Goal: Information Seeking & Learning: Compare options

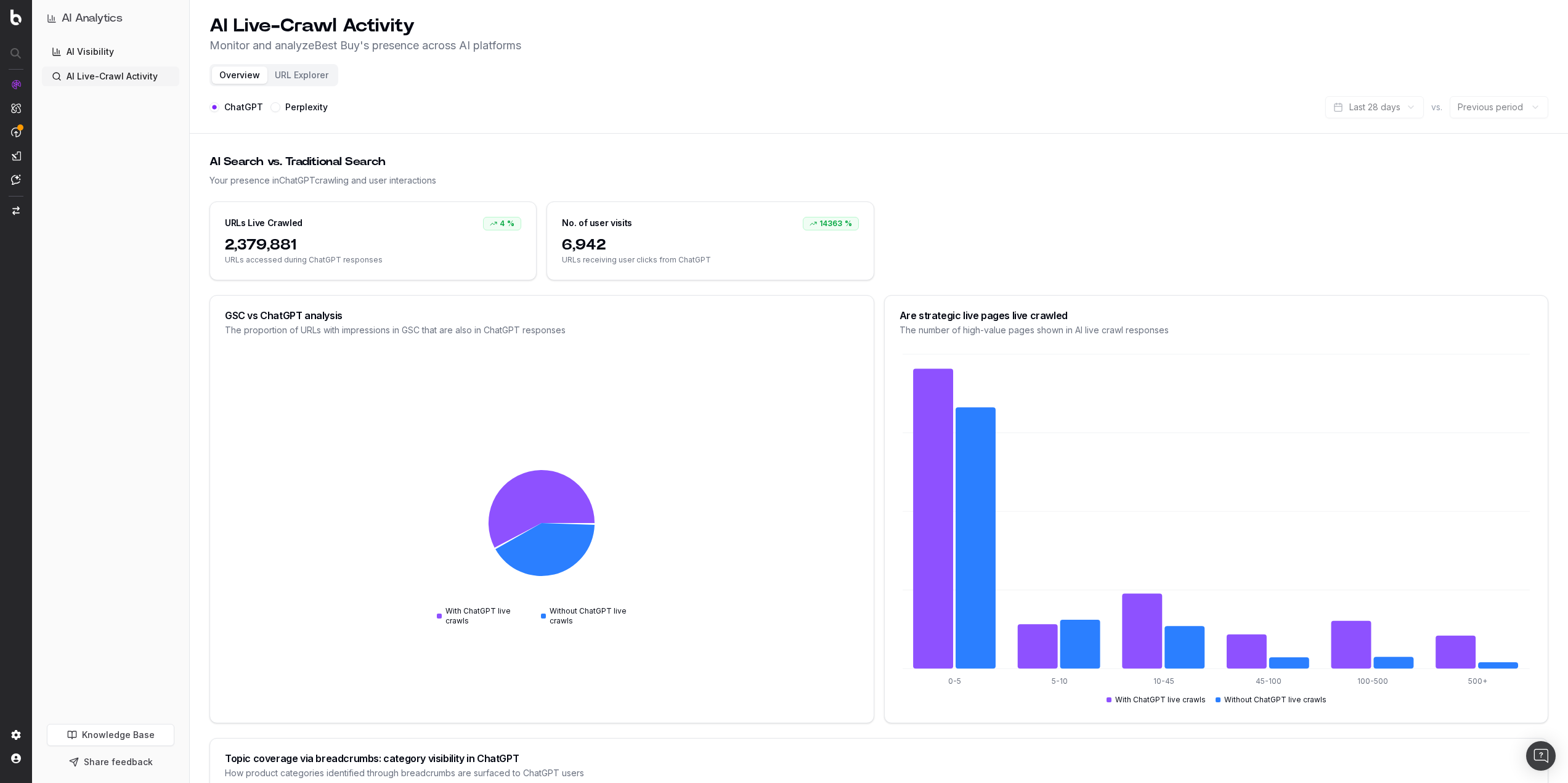
click at [147, 745] on link "Knowledge Base" at bounding box center [111, 735] width 128 height 22
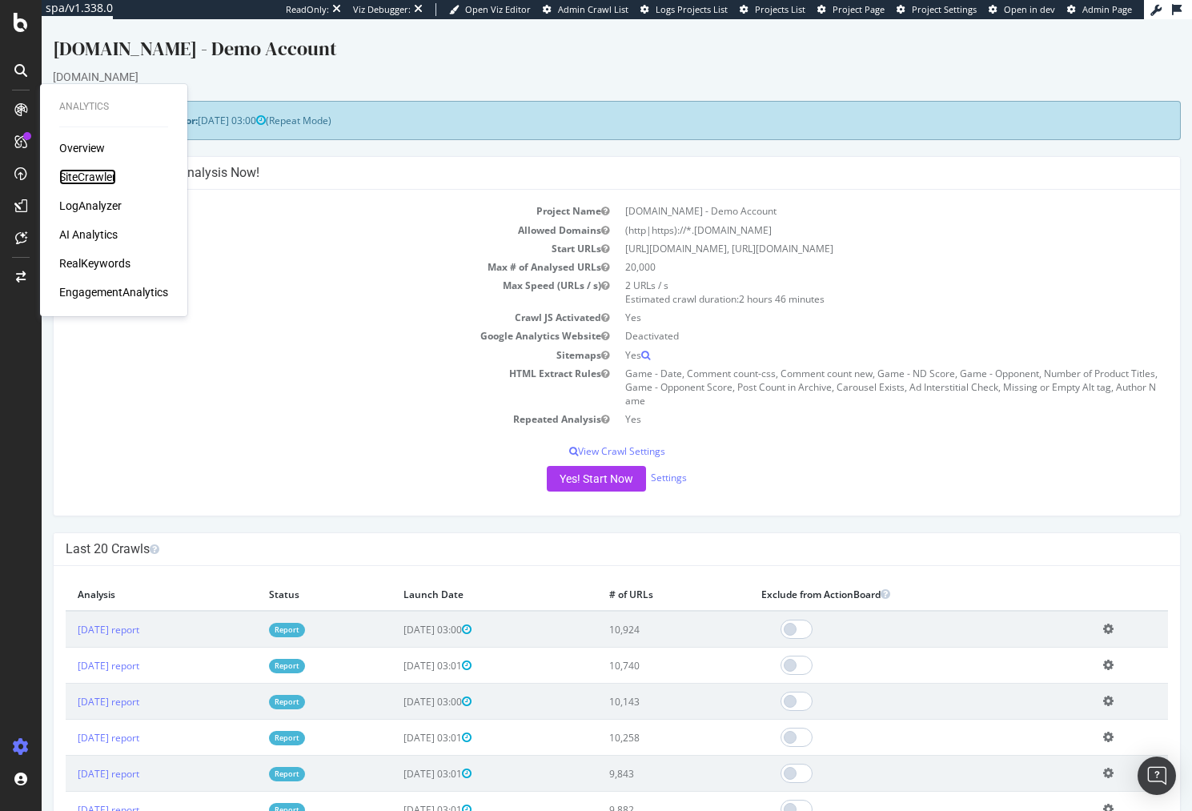
click at [113, 182] on div "SiteCrawler" at bounding box center [87, 177] width 57 height 16
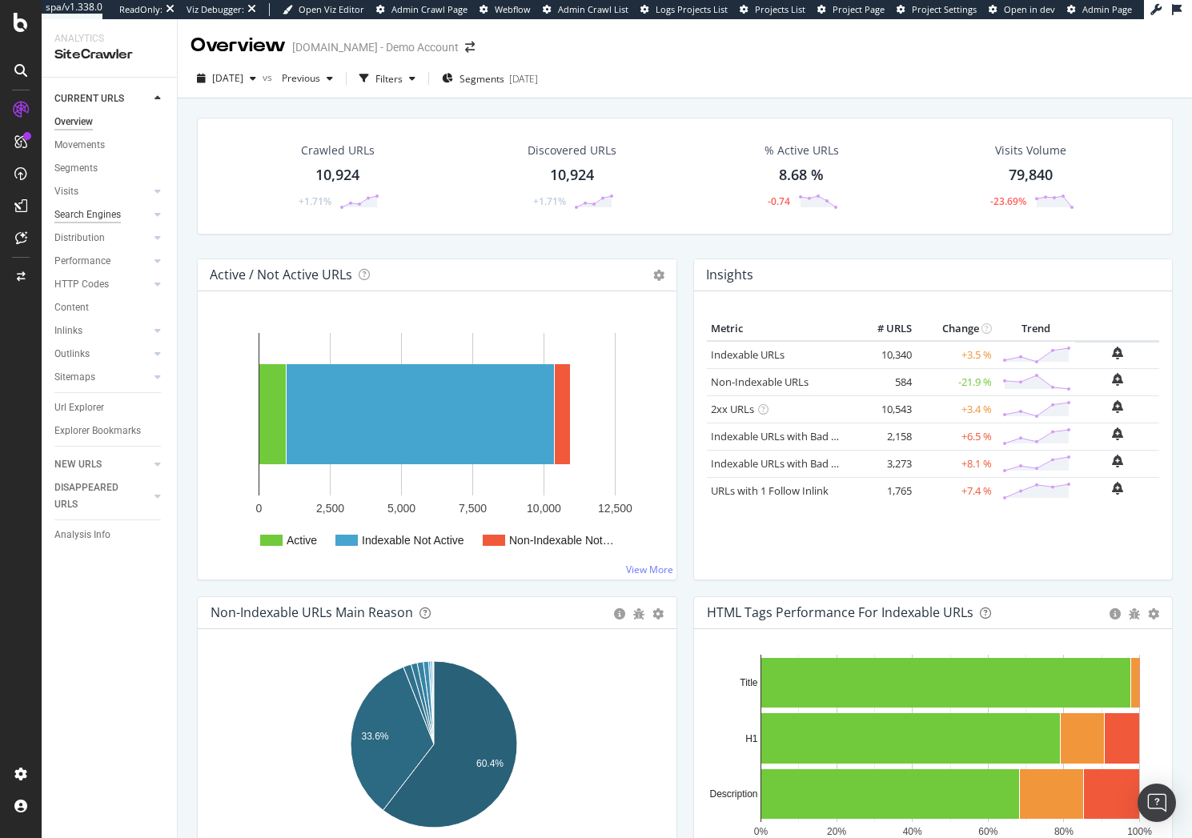
click at [94, 208] on div "Search Engines" at bounding box center [87, 215] width 66 height 17
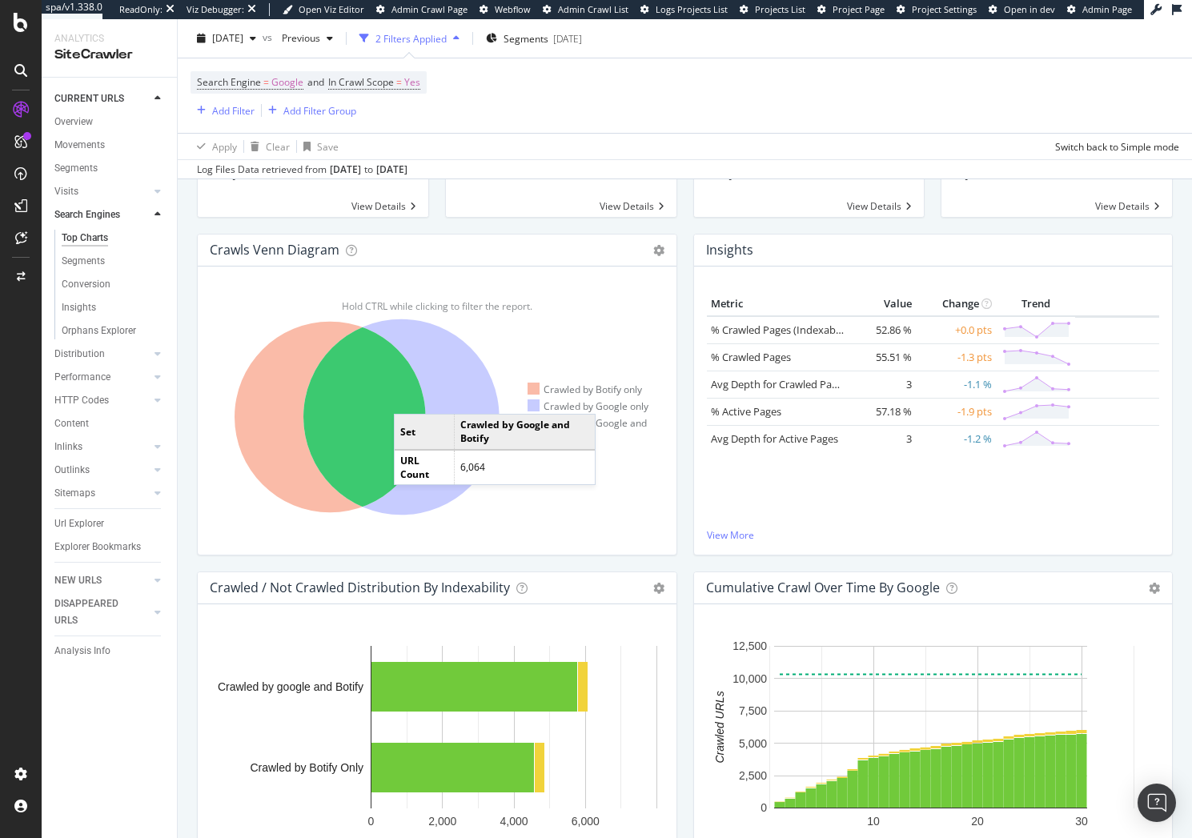
scroll to position [160, 0]
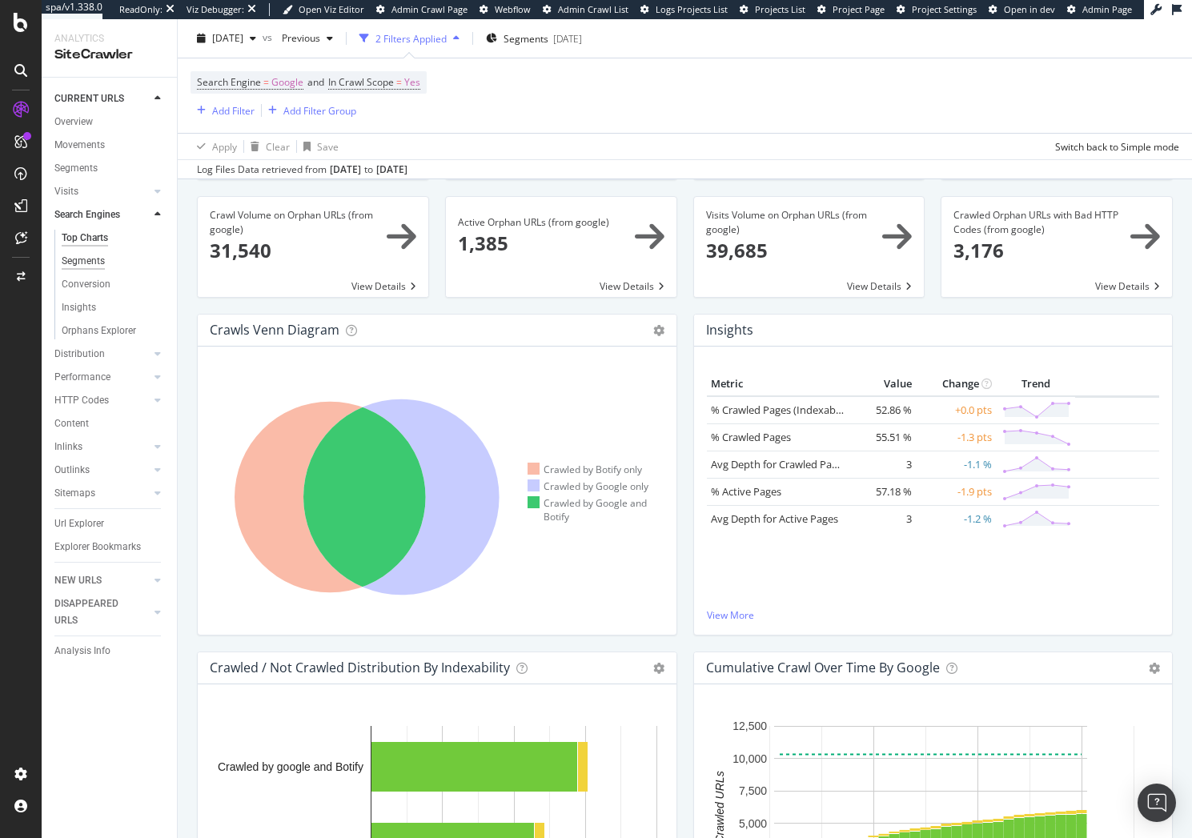
click at [82, 265] on div "Segments" at bounding box center [83, 261] width 43 height 17
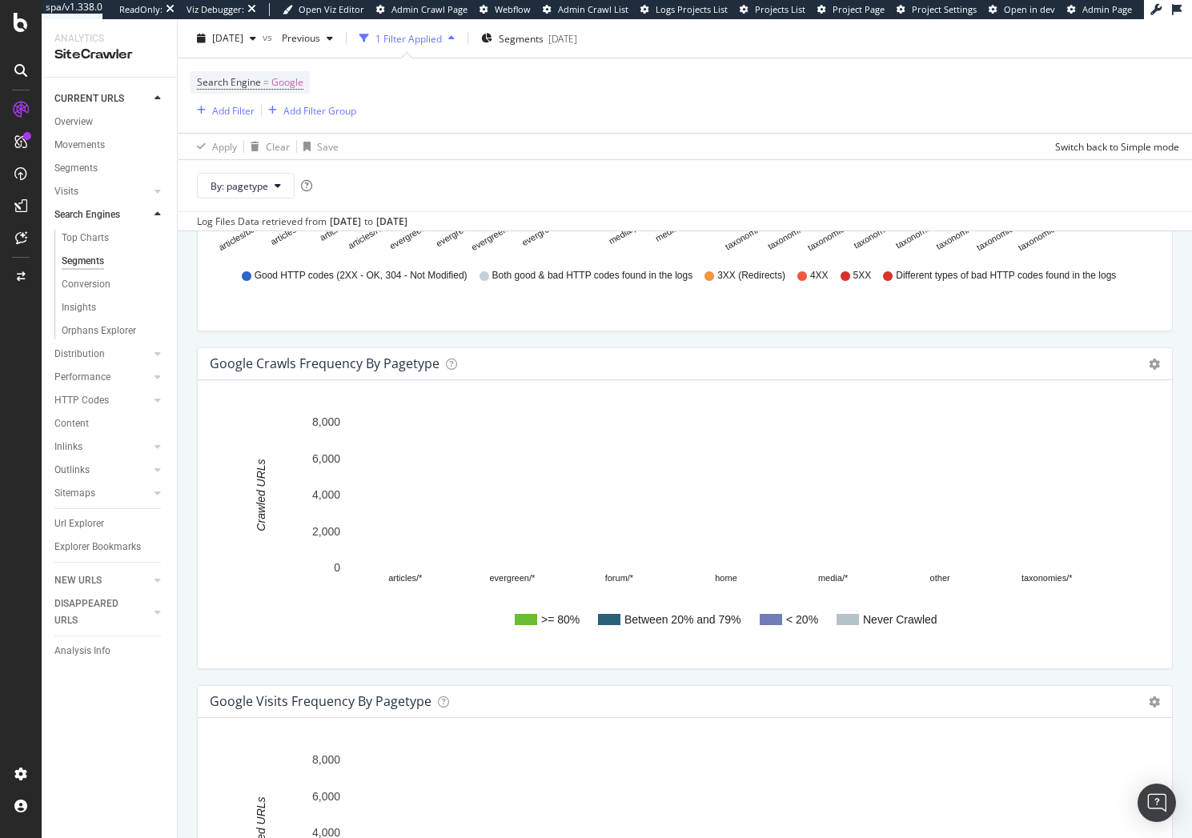
scroll to position [1974, 0]
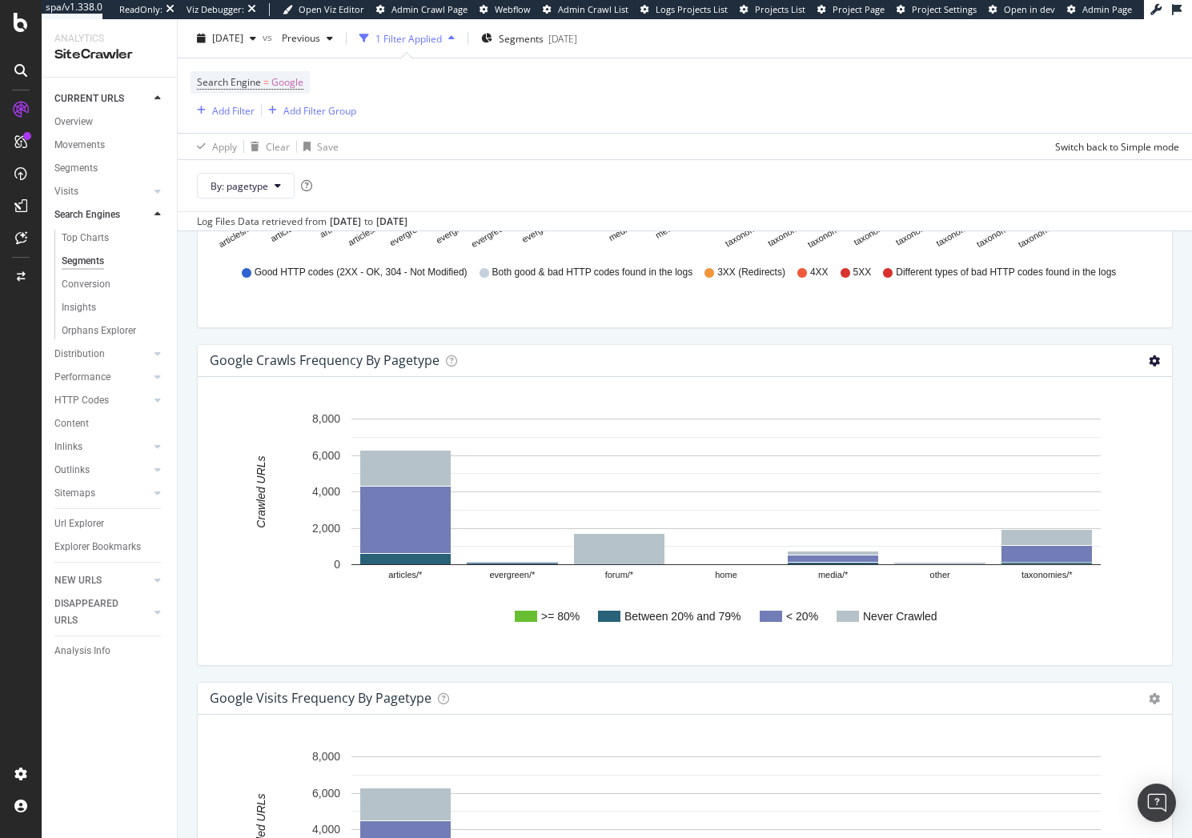
click at [1149, 360] on icon at bounding box center [1154, 360] width 11 height 11
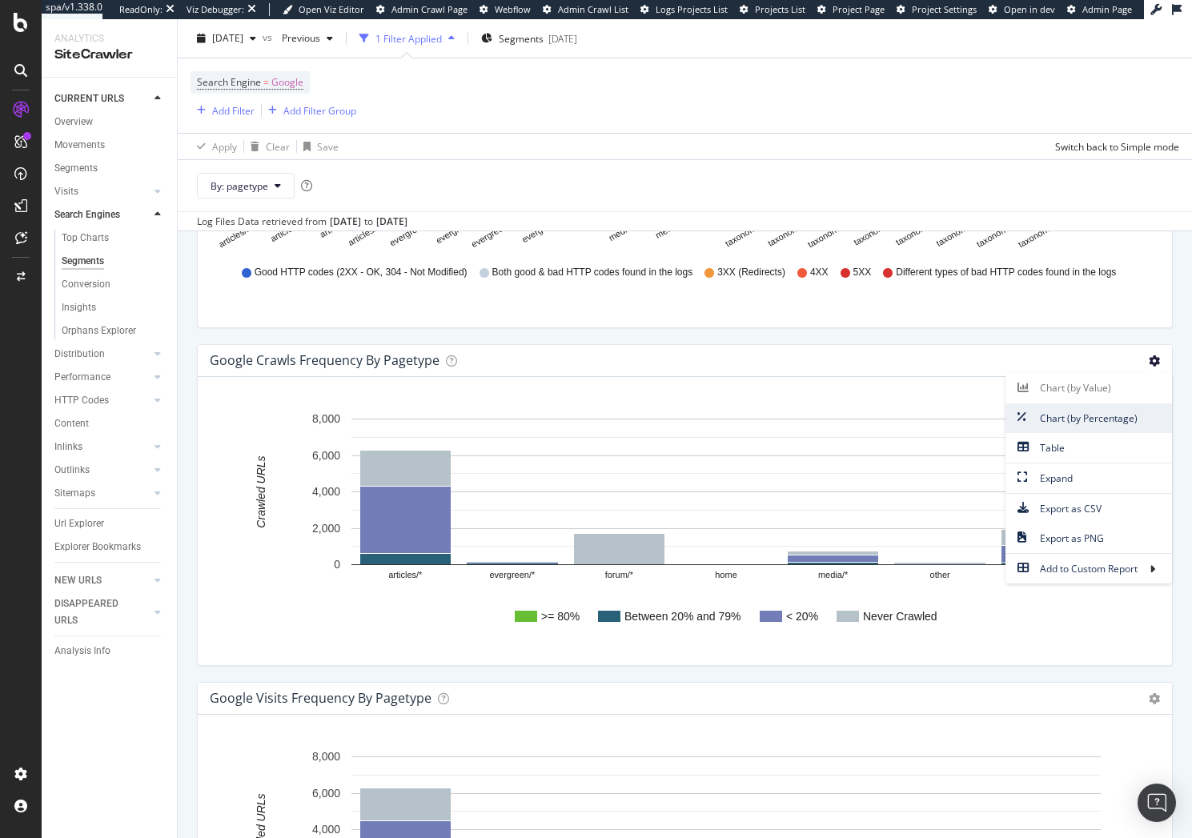
click at [1115, 413] on span "Chart (by Percentage)" at bounding box center [1089, 419] width 167 height 22
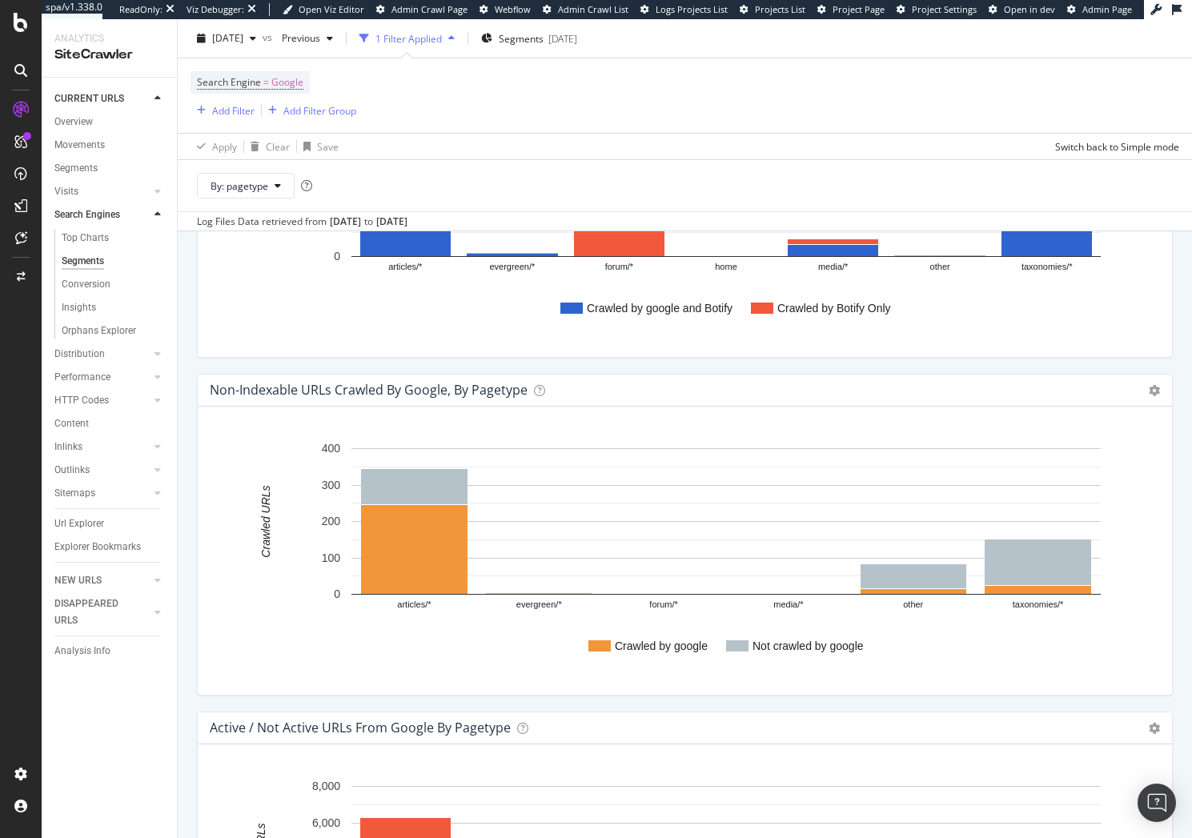
scroll to position [532, 0]
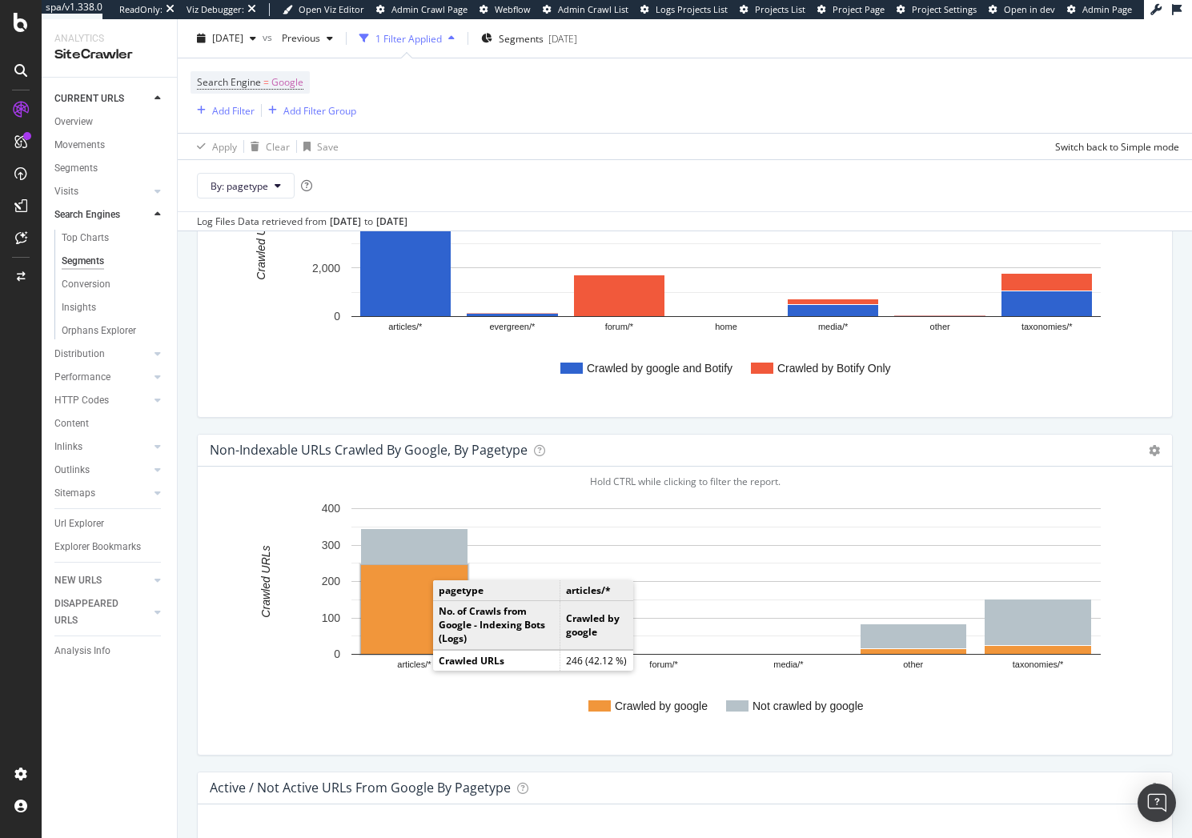
click at [394, 637] on rect "A chart." at bounding box center [414, 609] width 106 height 89
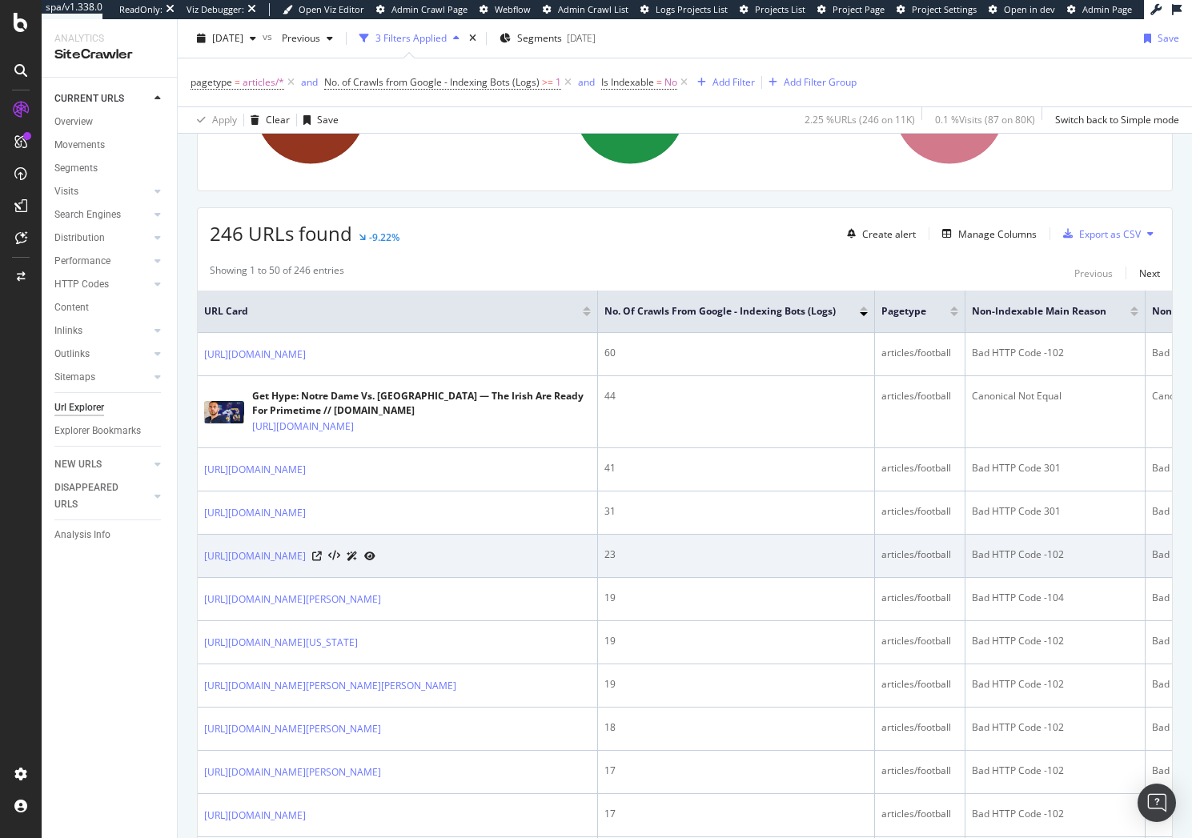
scroll to position [80, 0]
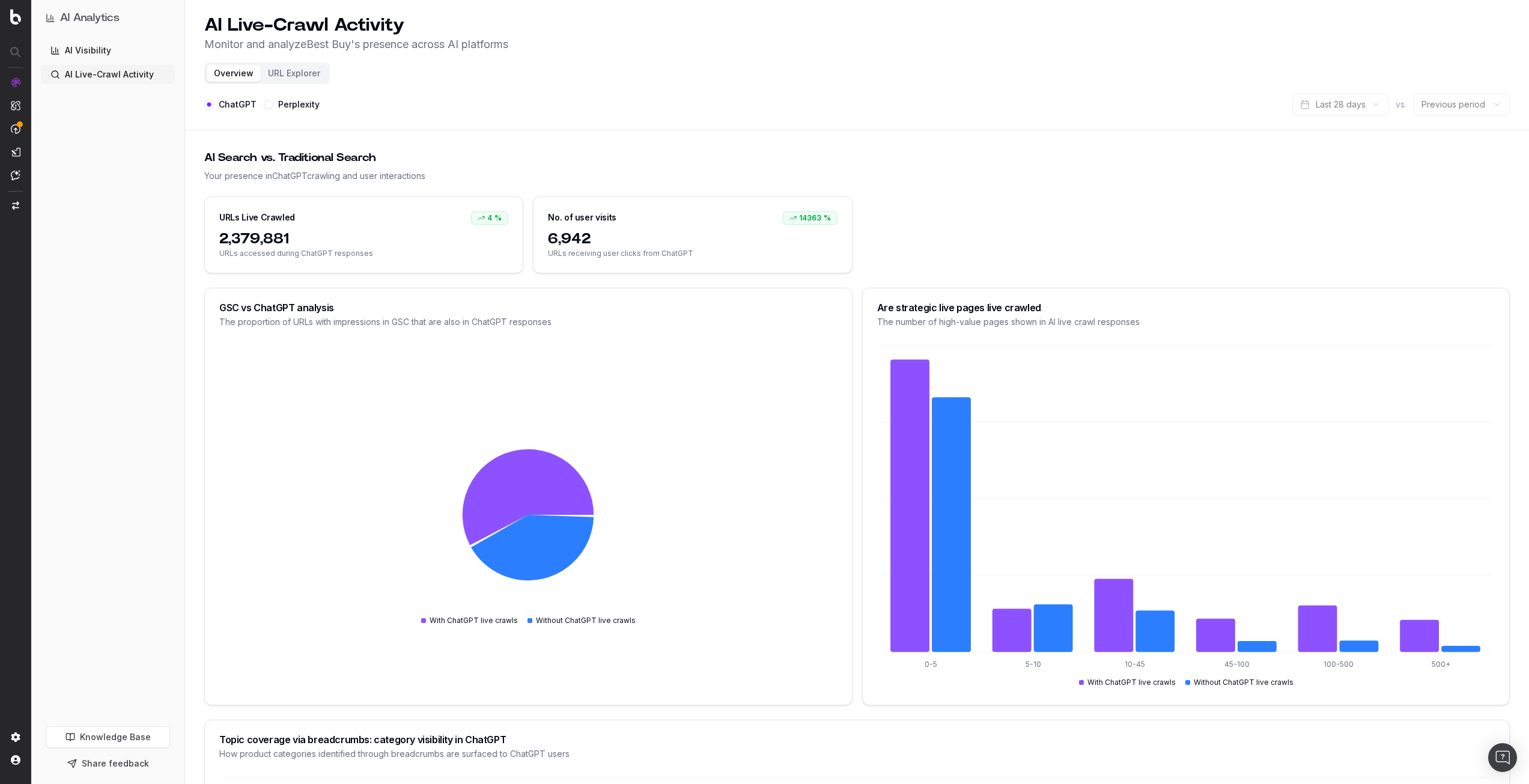
click at [82, 46] on link "AI Visibility" at bounding box center [107, 50] width 134 height 20
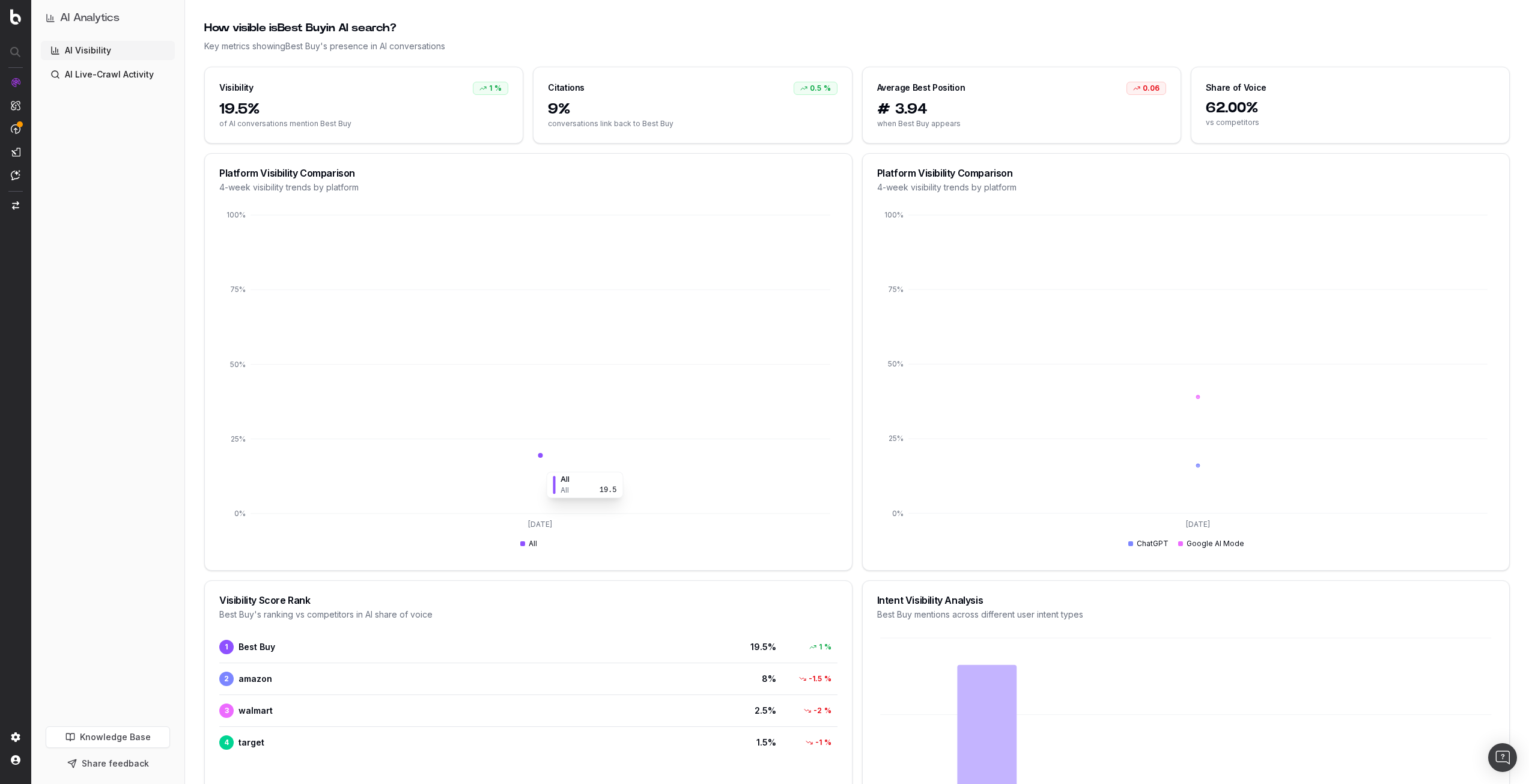
scroll to position [60, 0]
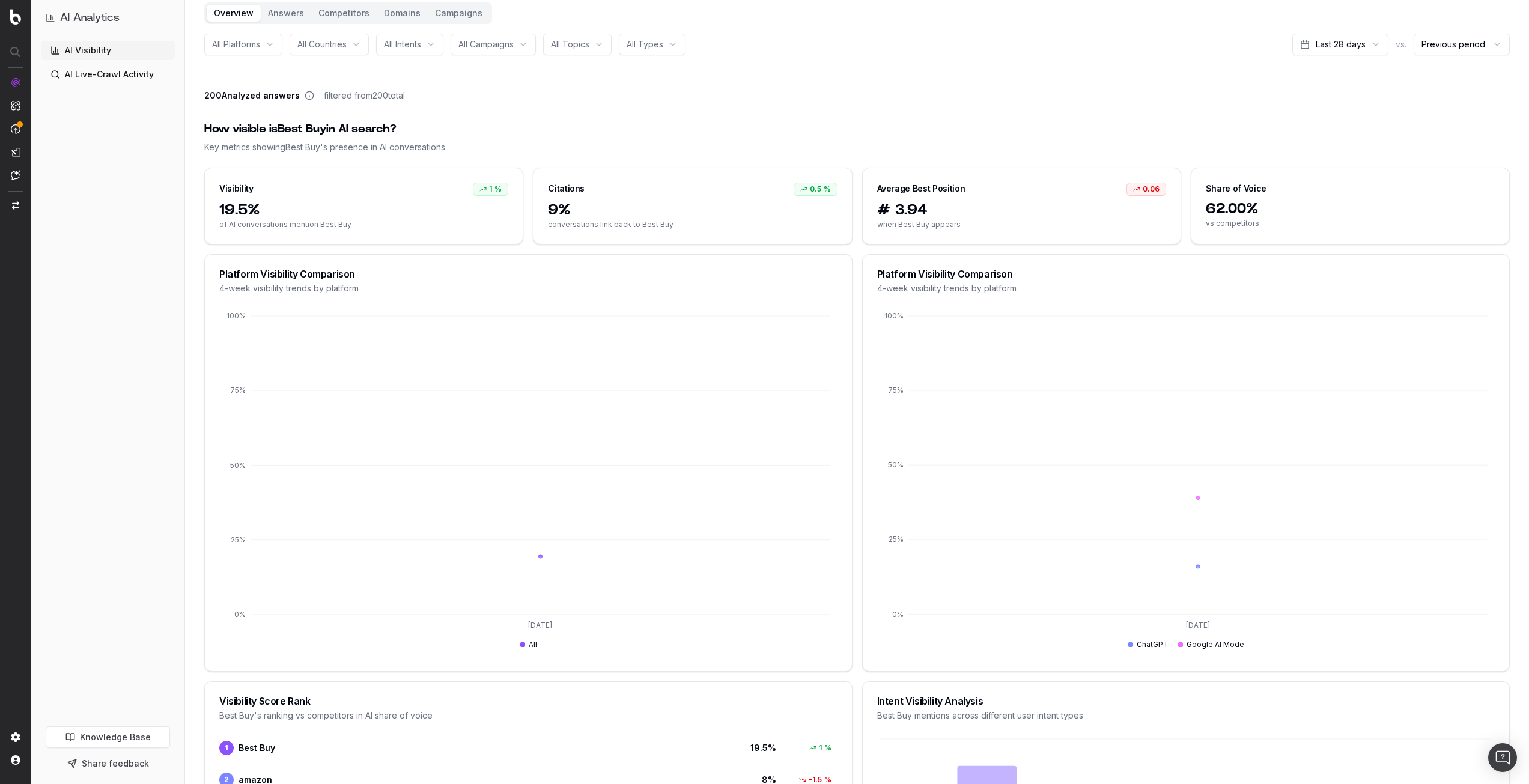
click at [125, 48] on link "AI Visibility" at bounding box center [107, 50] width 134 height 20
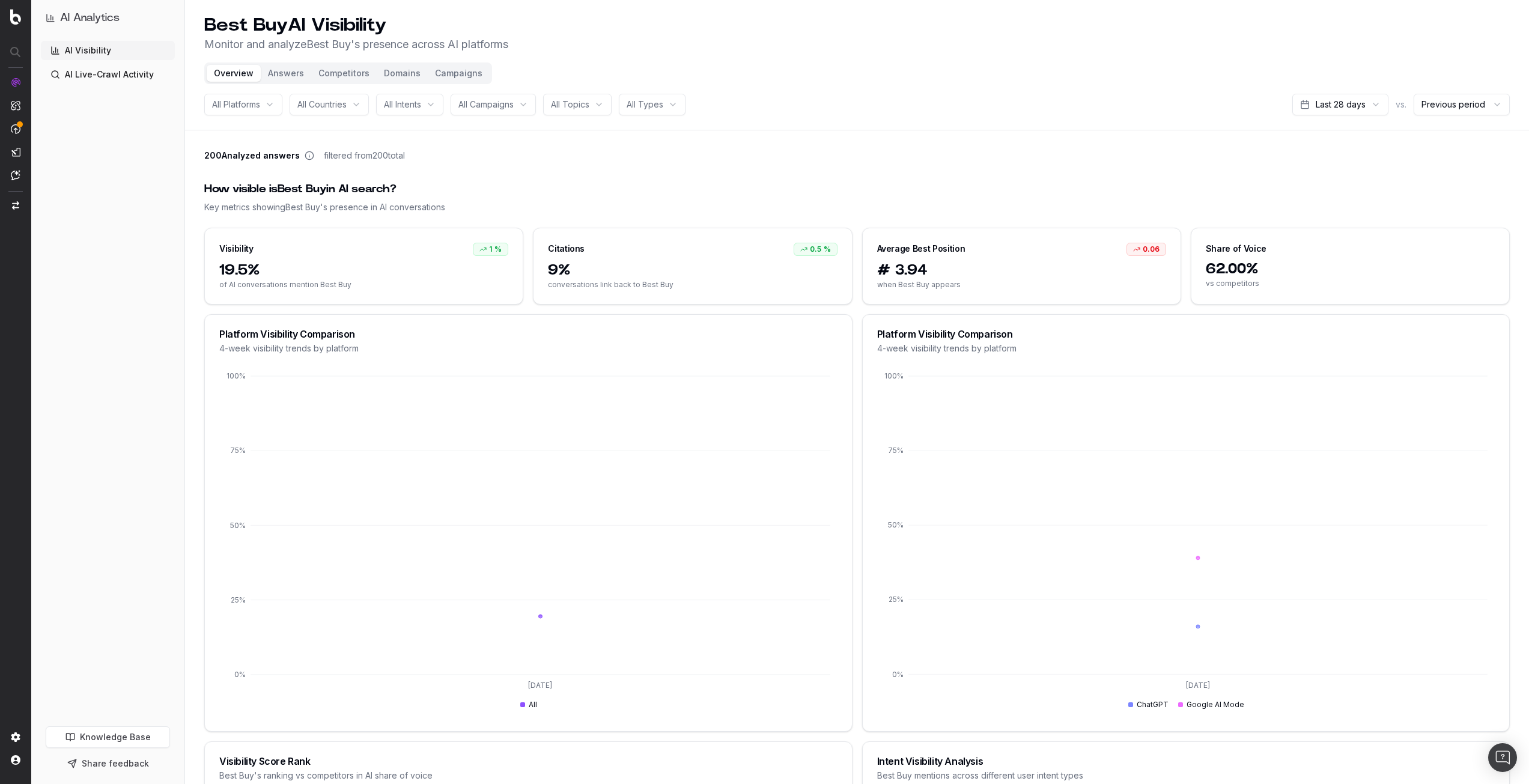
click at [278, 71] on button "Answers" at bounding box center [285, 73] width 50 height 17
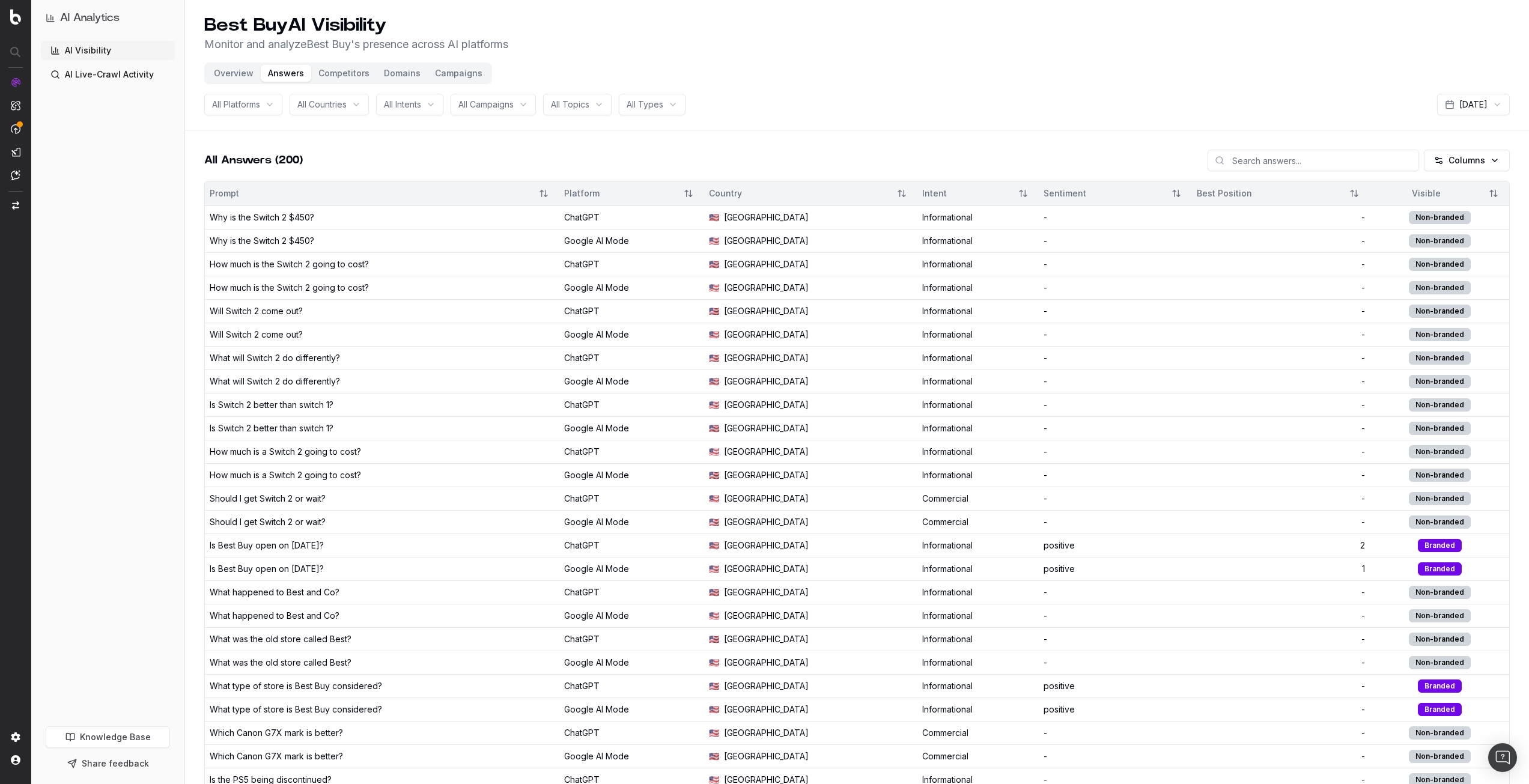
click at [354, 70] on button "Competitors" at bounding box center [344, 73] width 65 height 17
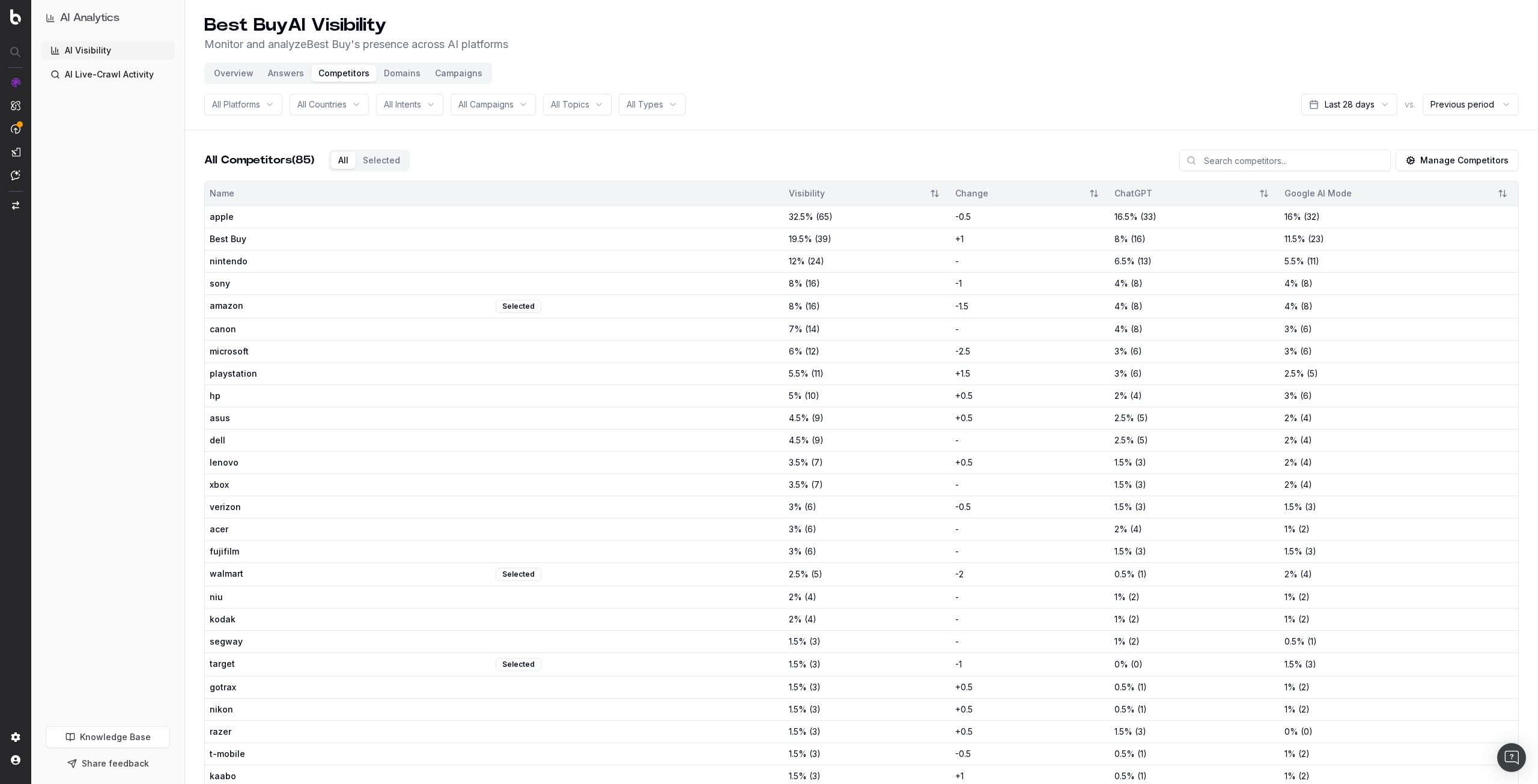
click at [368, 162] on button "Selected" at bounding box center [381, 161] width 52 height 17
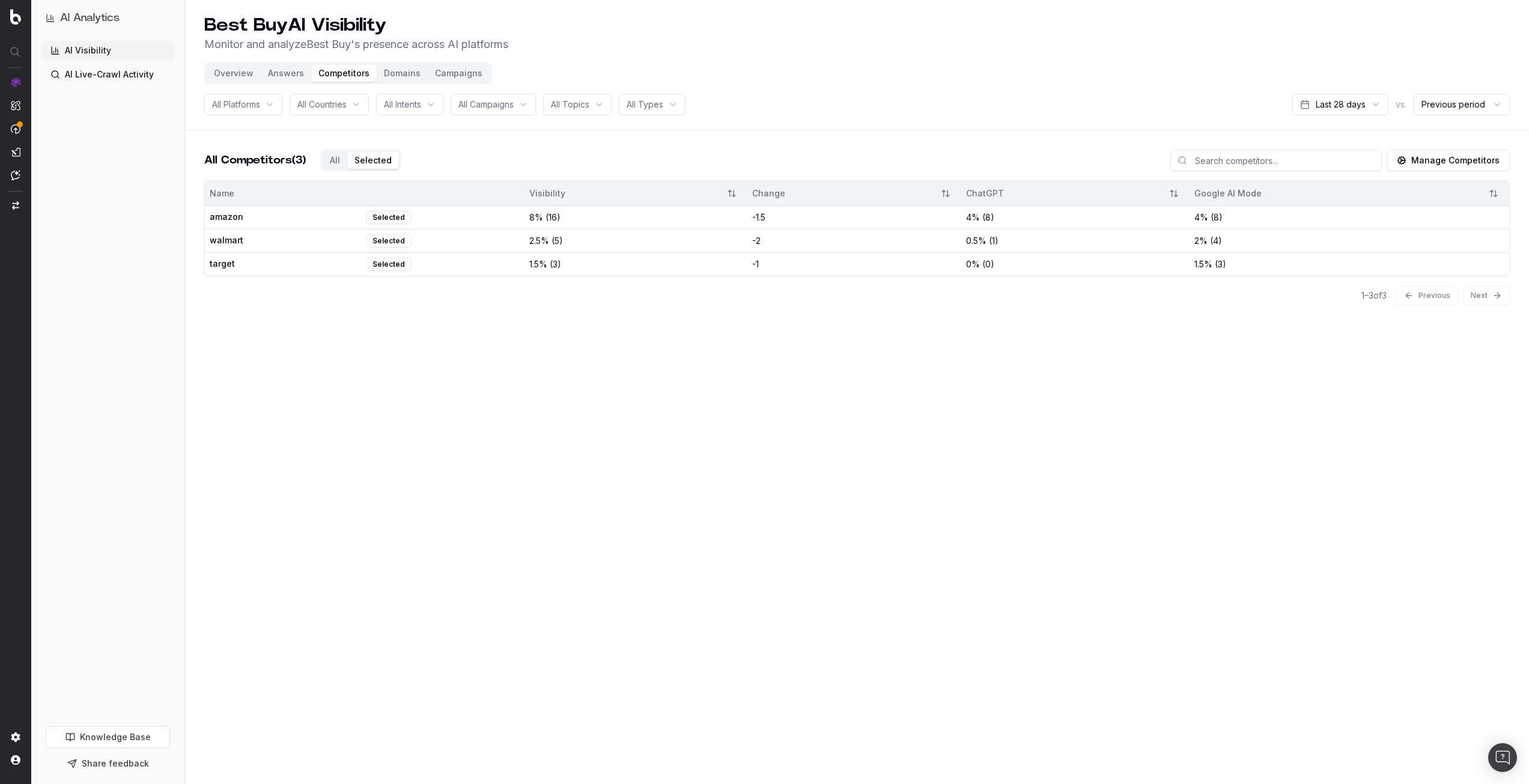
click at [338, 157] on button "All" at bounding box center [335, 161] width 25 height 17
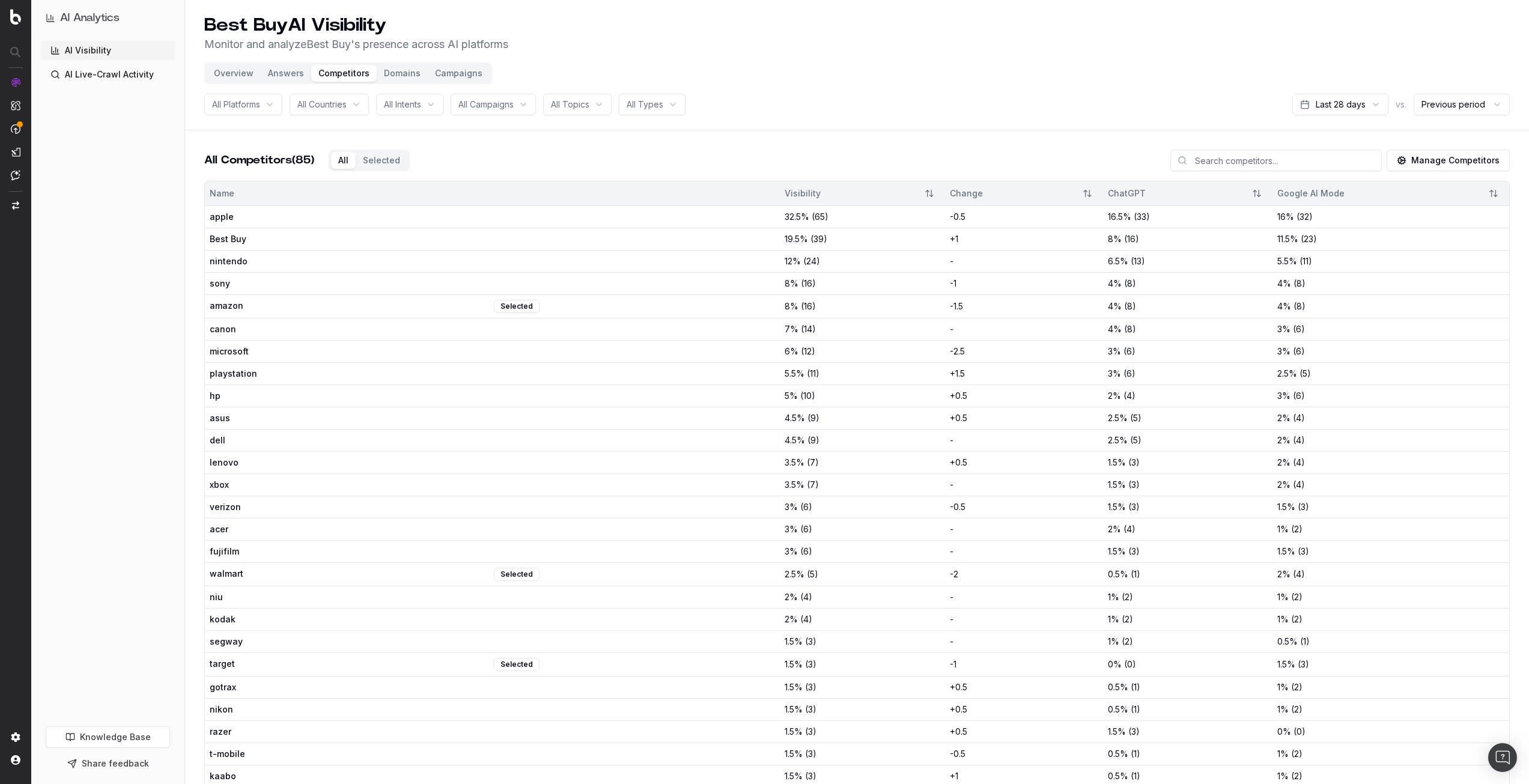
click at [293, 76] on button "Answers" at bounding box center [285, 73] width 50 height 17
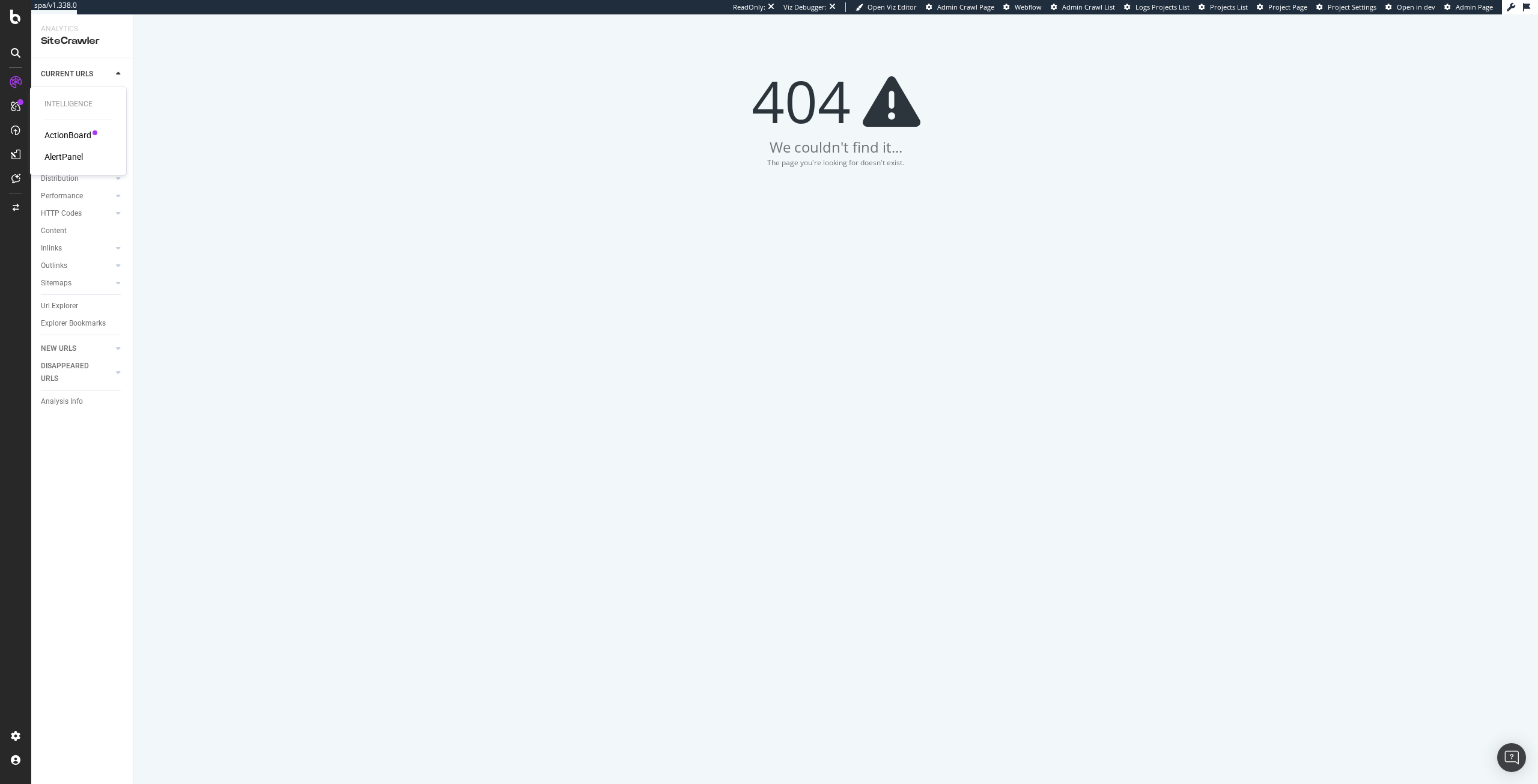
click at [70, 137] on div "ActionBoard" at bounding box center [68, 135] width 47 height 12
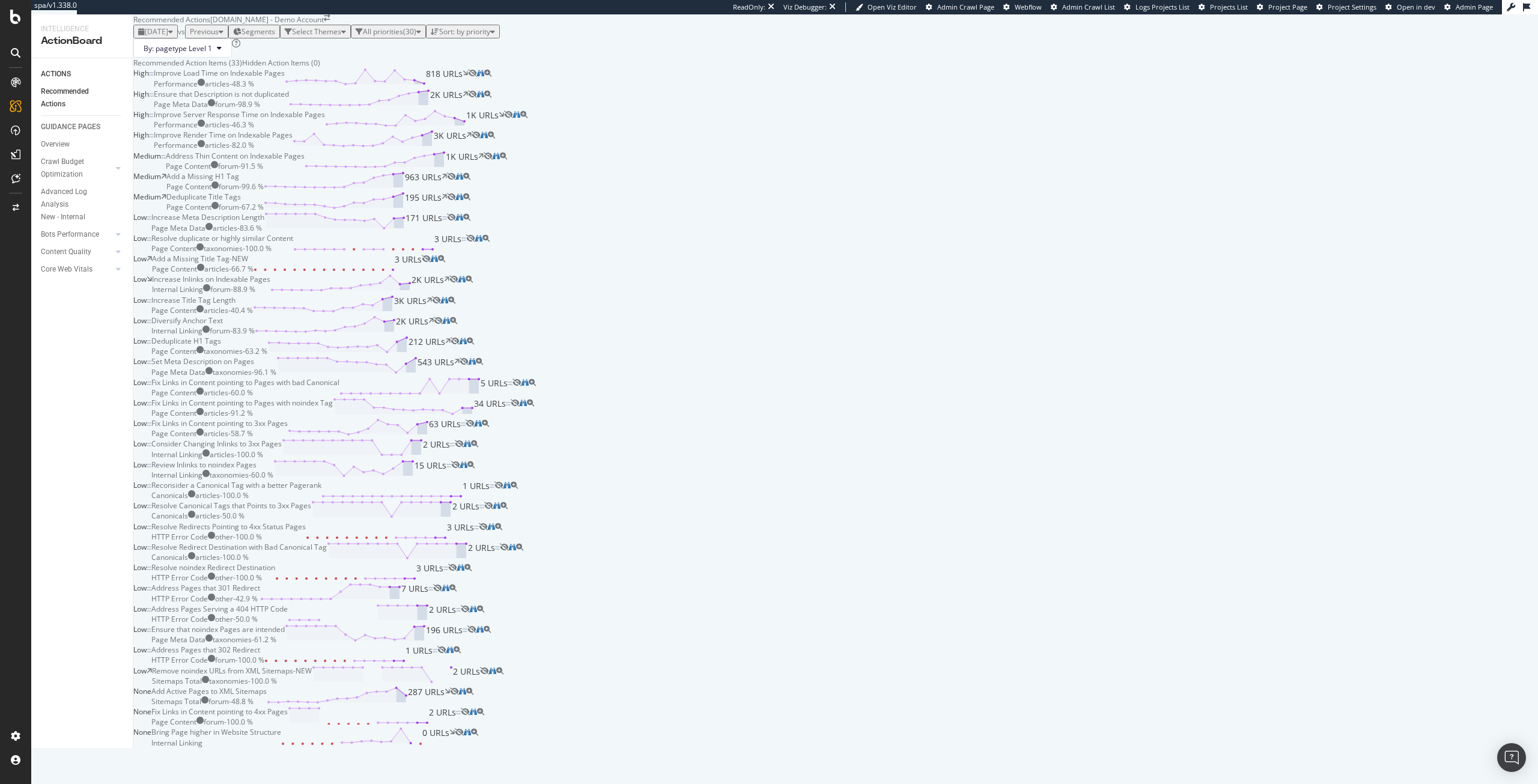
click at [696, 110] on div "High Ensure that Description is not duplicated Page Meta Data forum - 98.9 % 2K…" at bounding box center [836, 98] width 1404 height 20
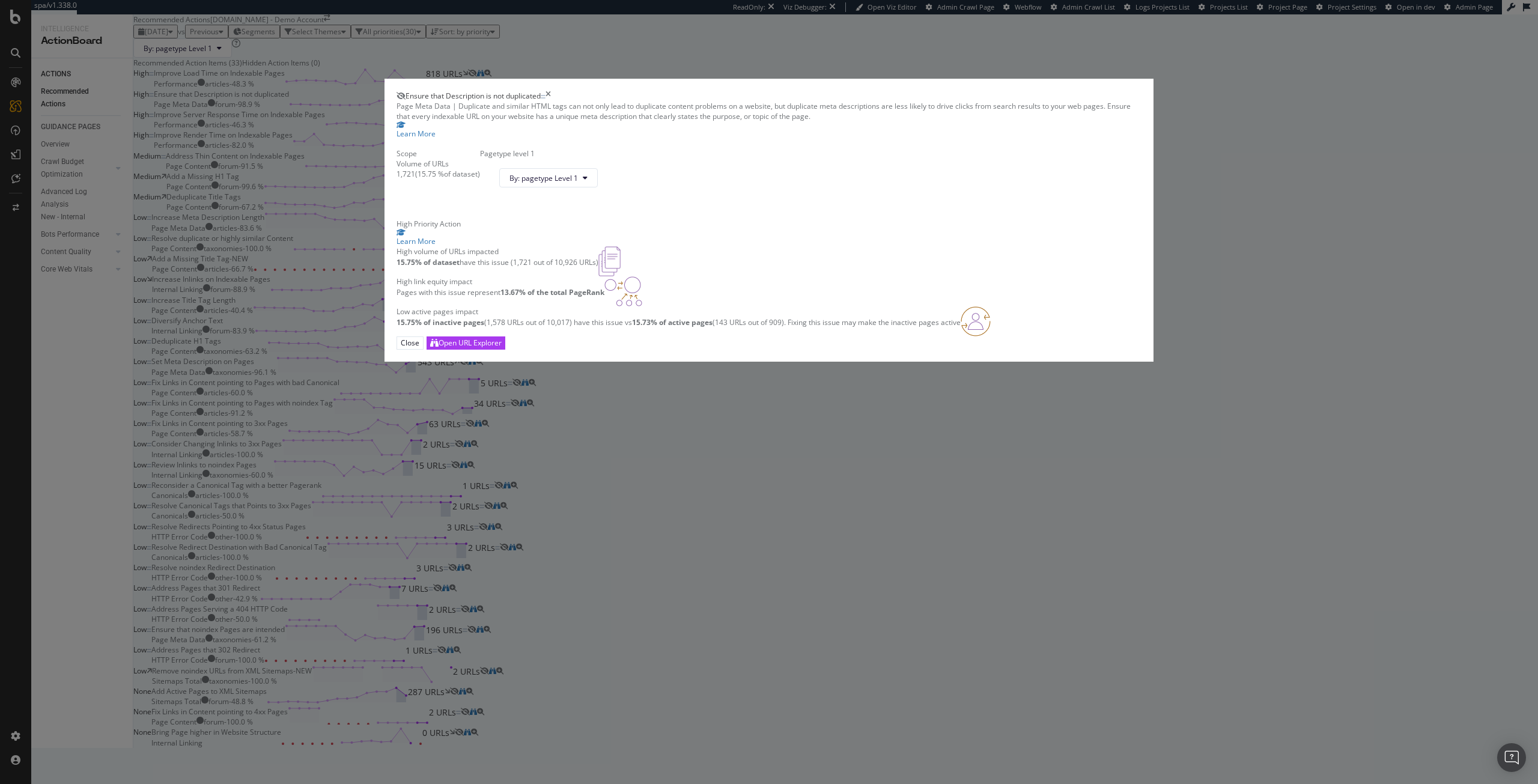
click at [54, 508] on div "Ensure that Description is not duplicated Page Meta Data | Duplicate and simila…" at bounding box center [769, 392] width 1538 height 784
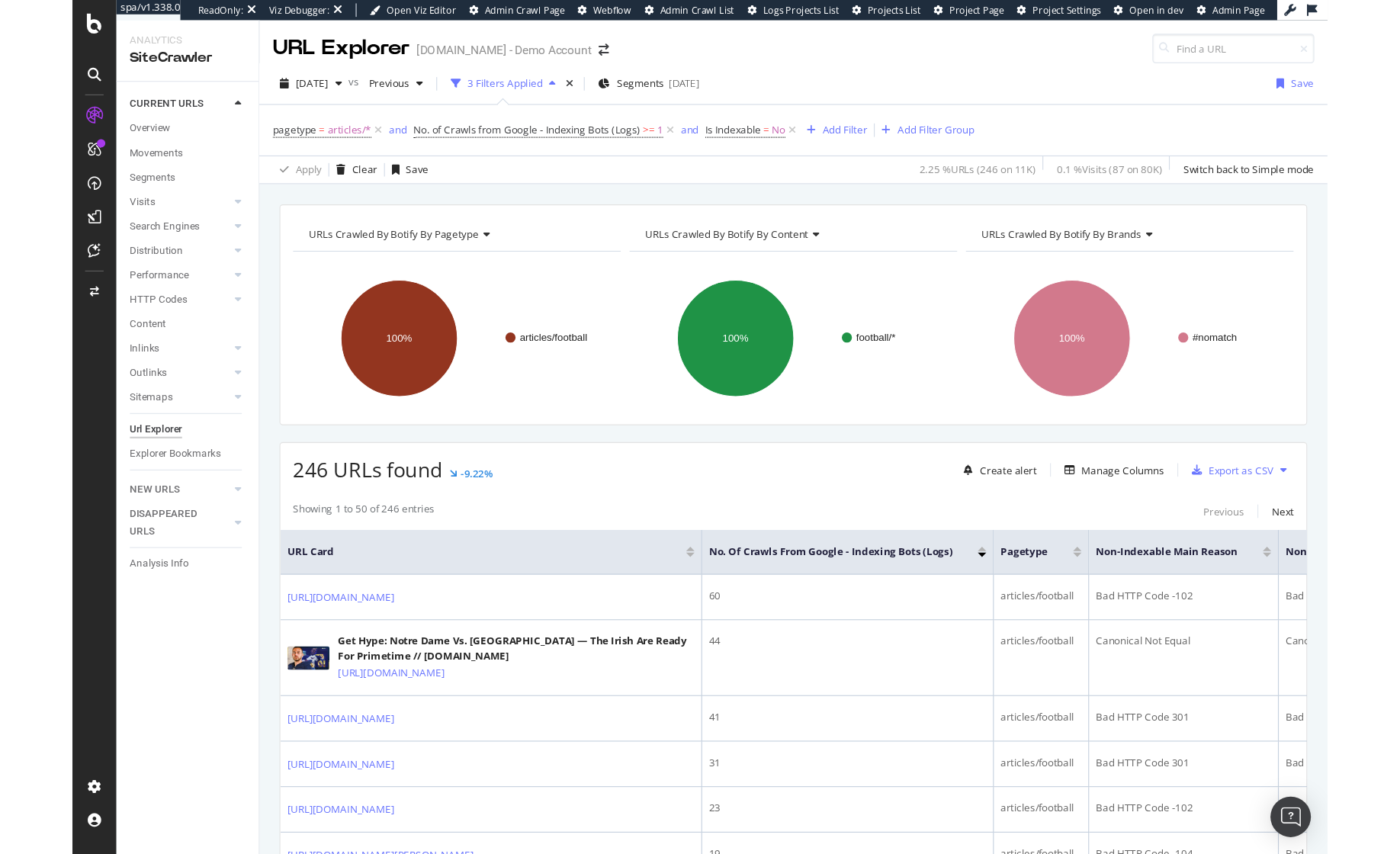
scroll to position [76, 0]
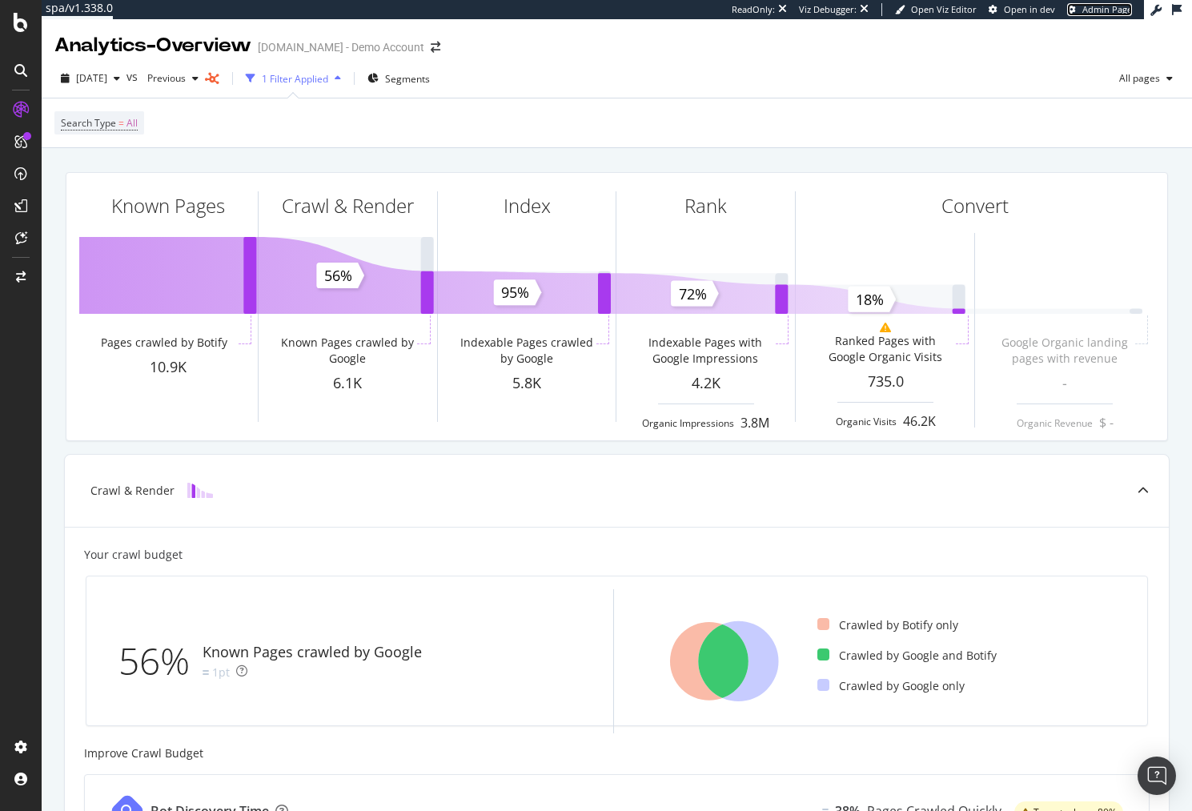
click at [1102, 10] on span "Admin Page" at bounding box center [1107, 9] width 50 height 12
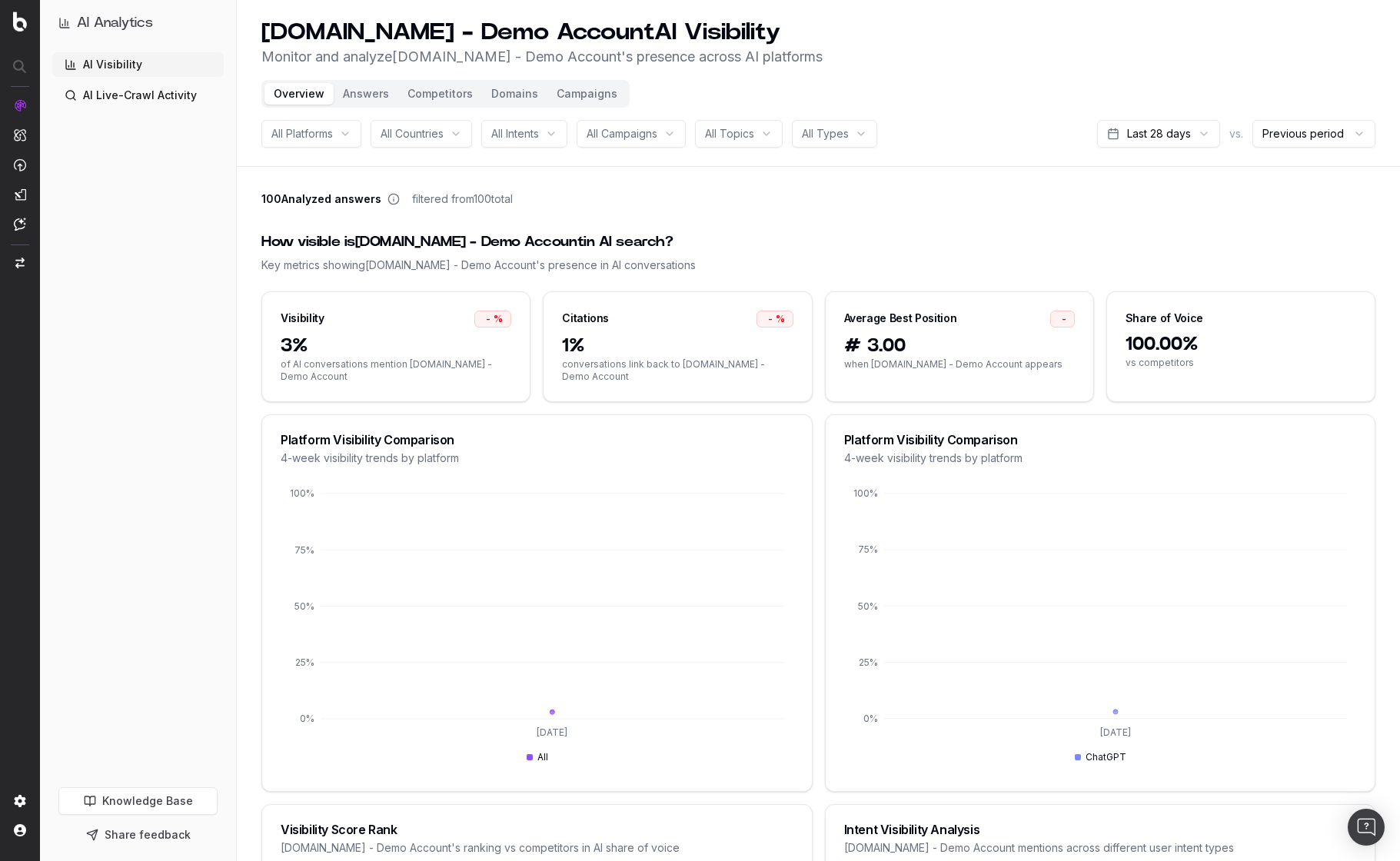
click at [370, 90] on button "Answers" at bounding box center [365, 93] width 64 height 21
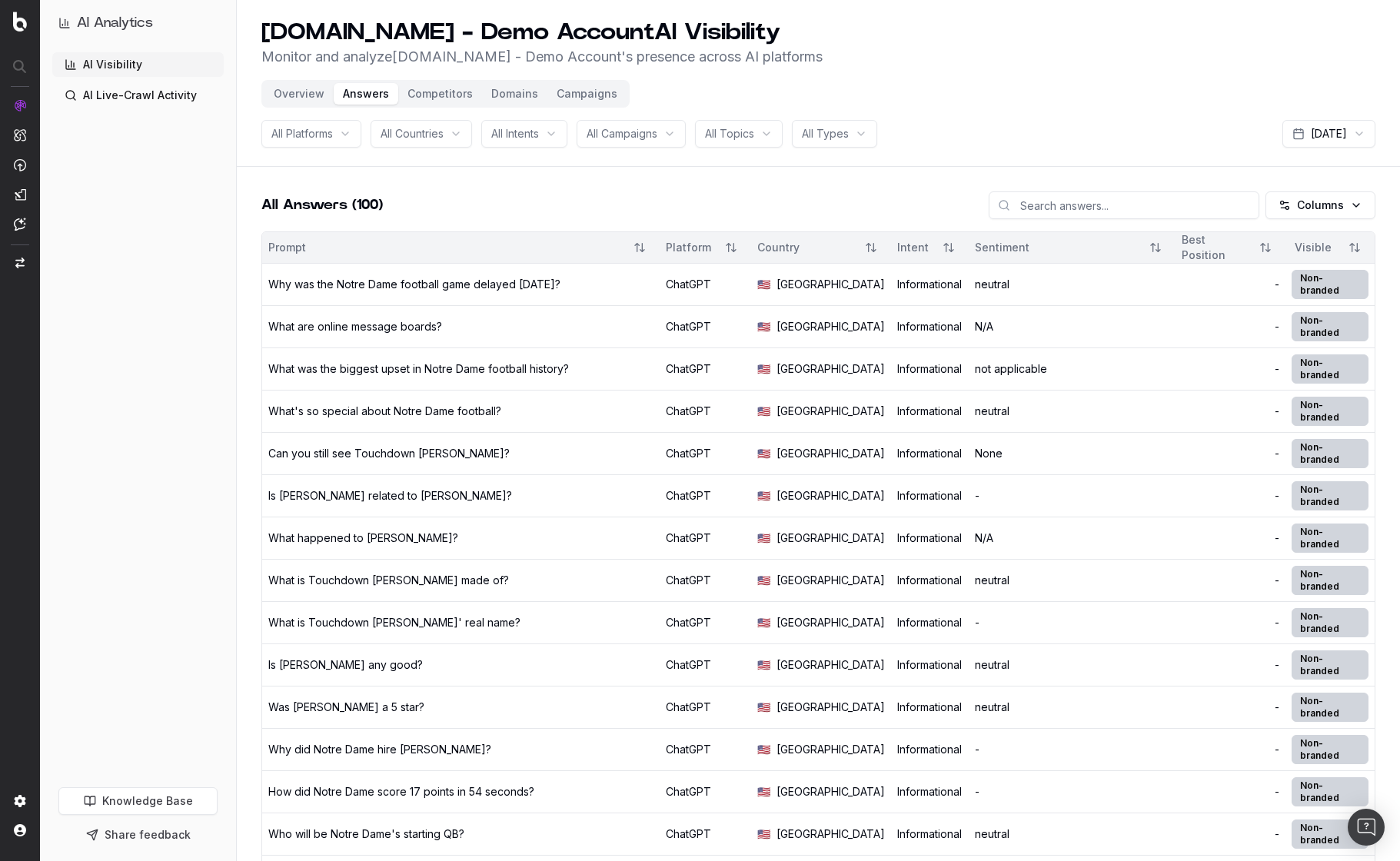
click at [439, 93] on button "Competitors" at bounding box center [440, 93] width 84 height 21
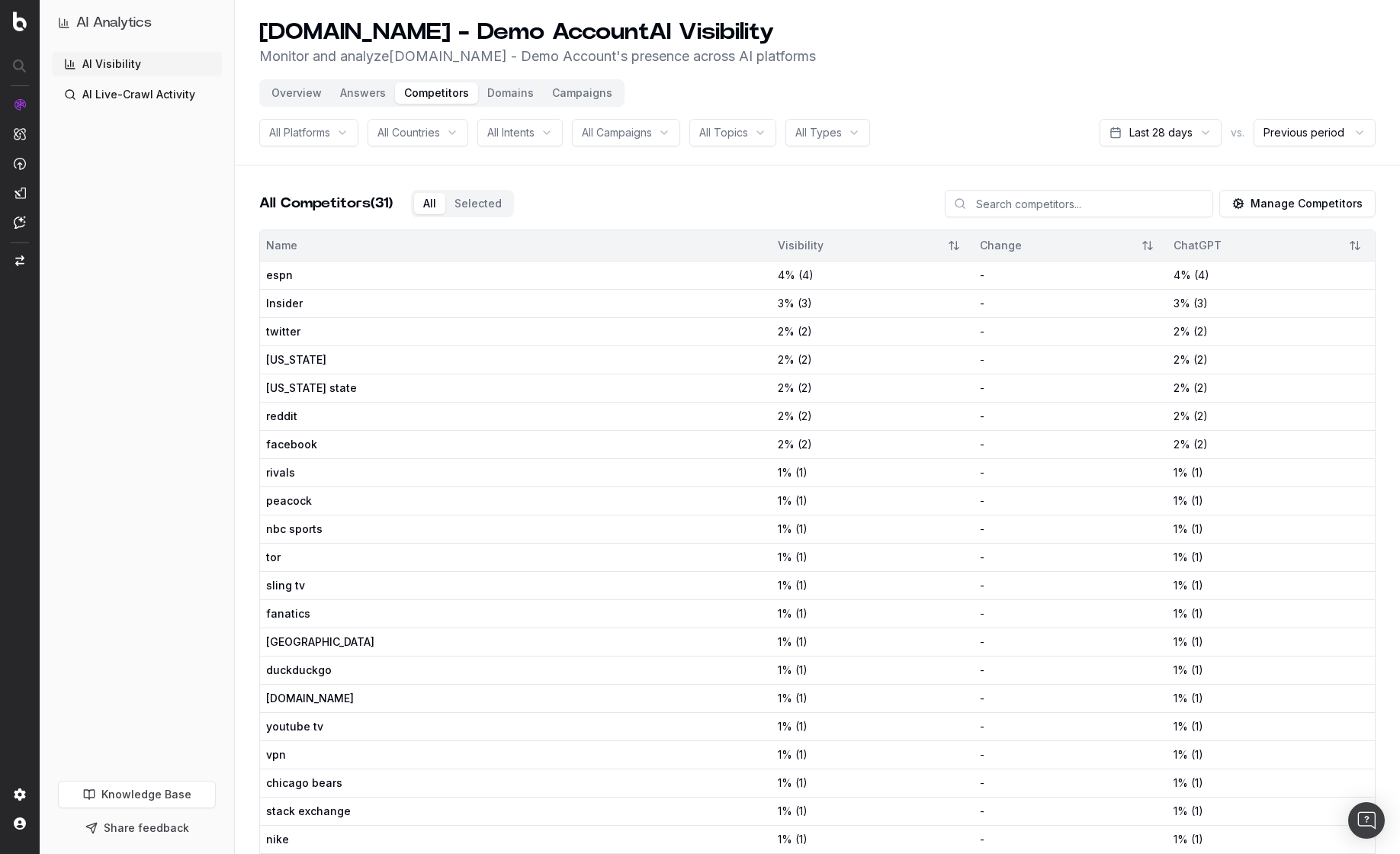
click at [470, 205] on button "Selected" at bounding box center [478, 204] width 66 height 21
click at [415, 208] on div "All Selected" at bounding box center [463, 203] width 103 height 28
click at [289, 96] on button "Overview" at bounding box center [296, 92] width 69 height 21
